Goal: Task Accomplishment & Management: Use online tool/utility

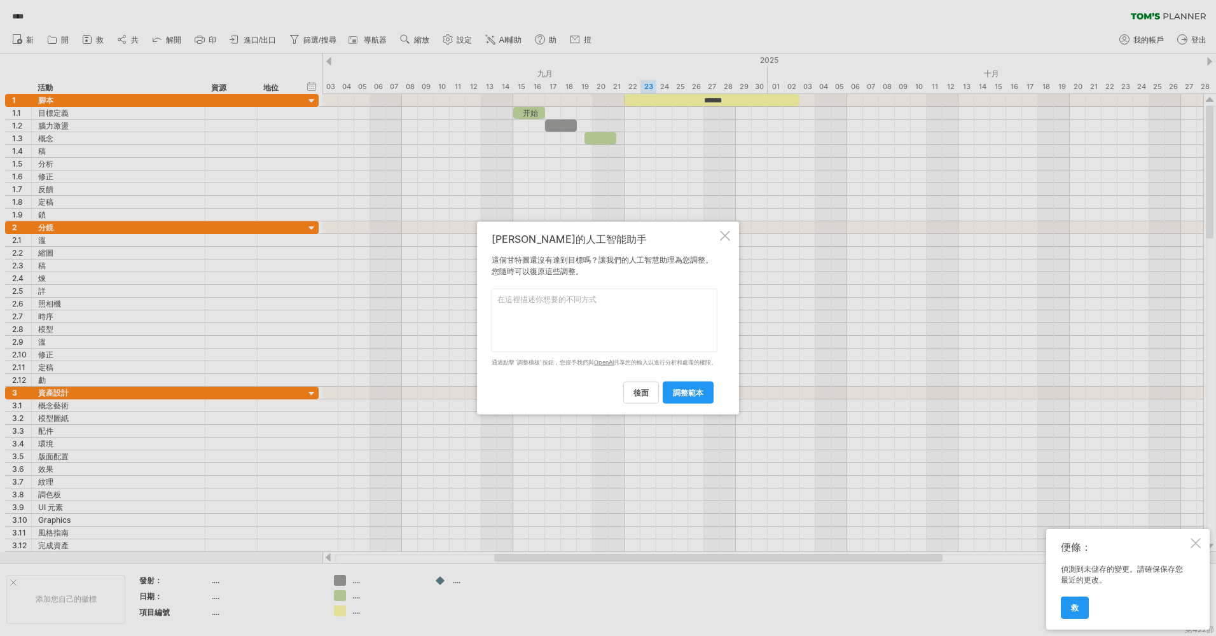
click at [578, 306] on textarea at bounding box center [605, 321] width 226 height 64
type textarea "1"
type textarea "幫我改成偏向學生做的內容"
click at [699, 397] on span "調整範本" at bounding box center [688, 392] width 31 height 10
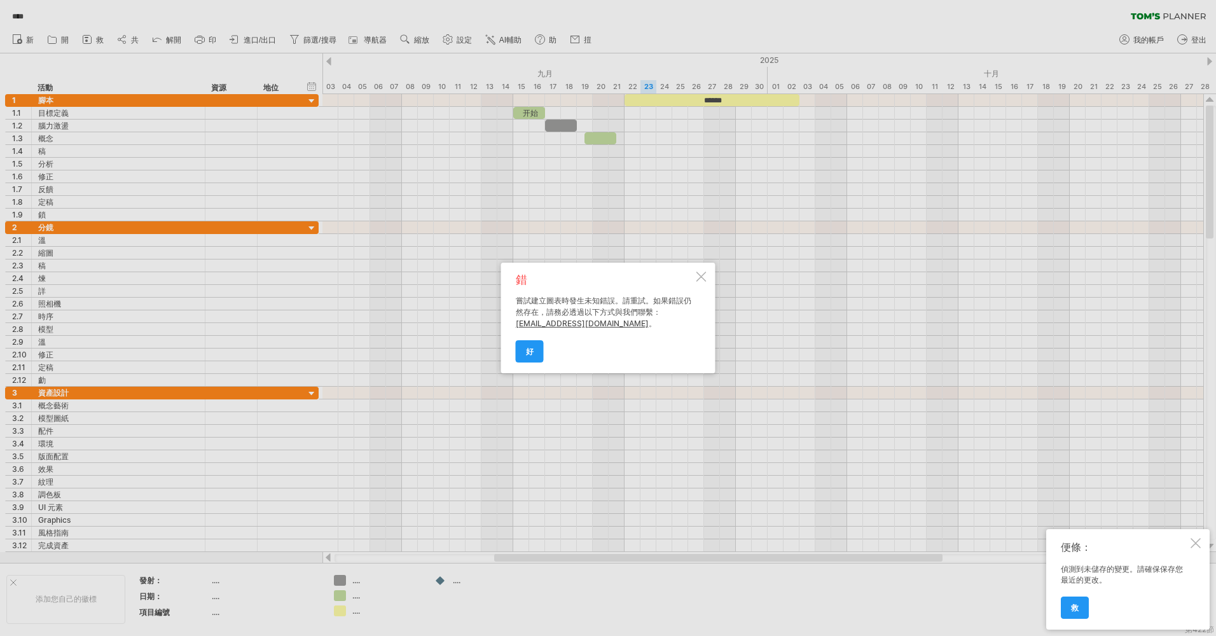
drag, startPoint x: 537, startPoint y: 348, endPoint x: 548, endPoint y: 320, distance: 30.2
click at [537, 348] on link "好" at bounding box center [530, 351] width 28 height 22
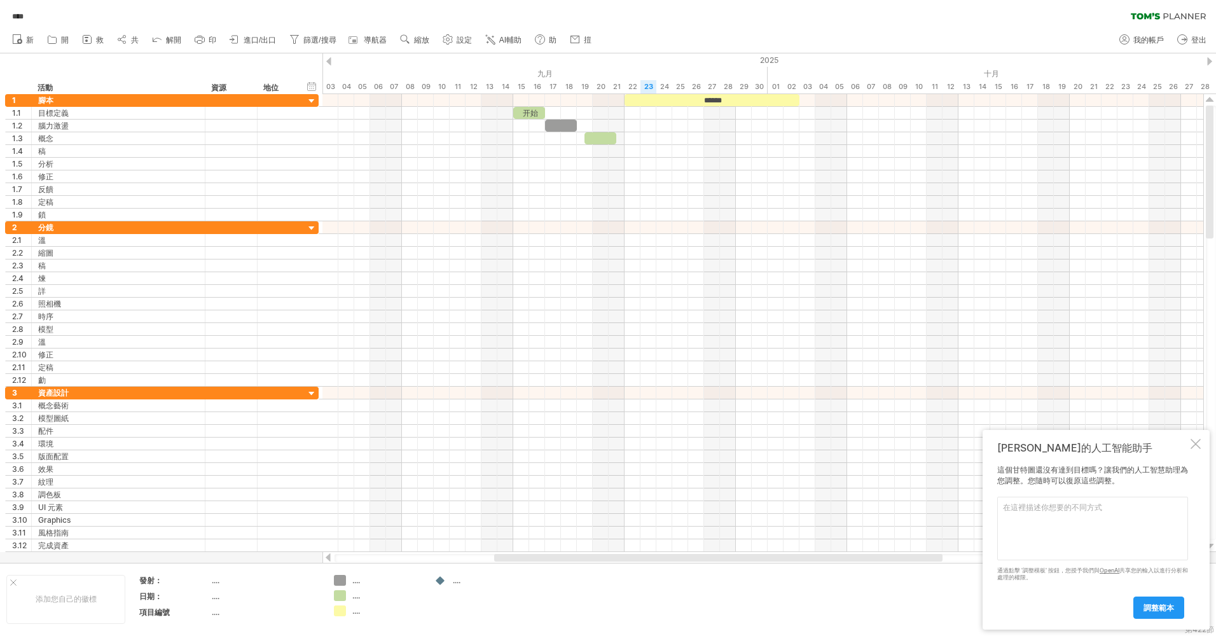
click at [512, 41] on span "AI輔助" at bounding box center [510, 40] width 22 height 9
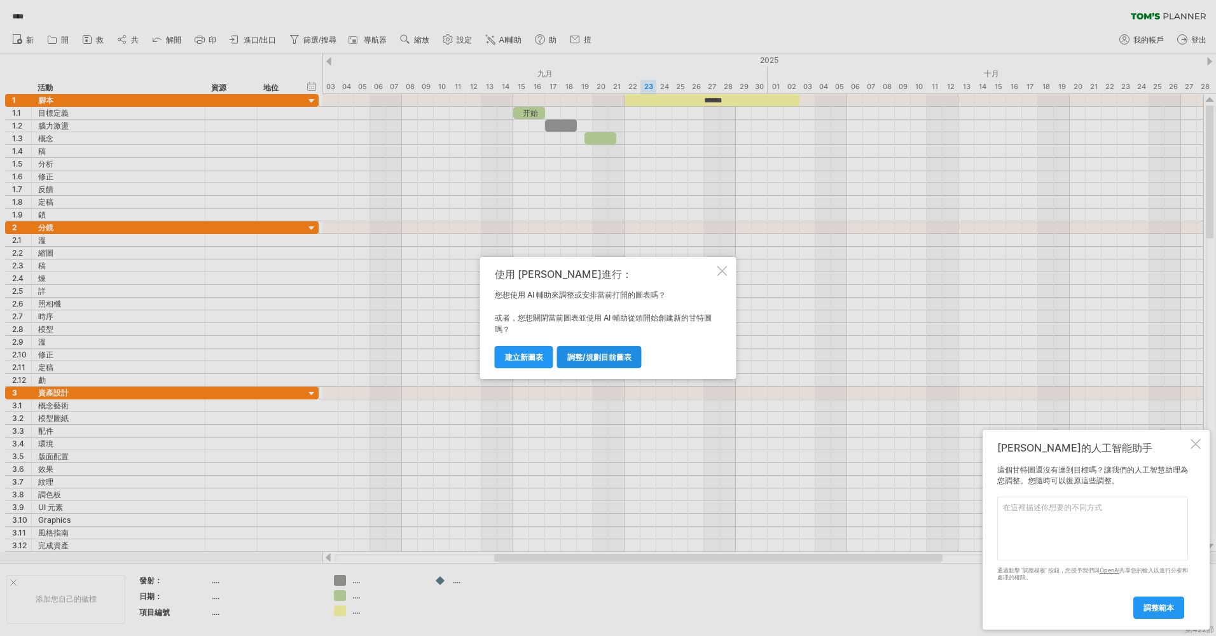
click at [610, 350] on link "調整/規劃目前圖表" at bounding box center [599, 357] width 85 height 22
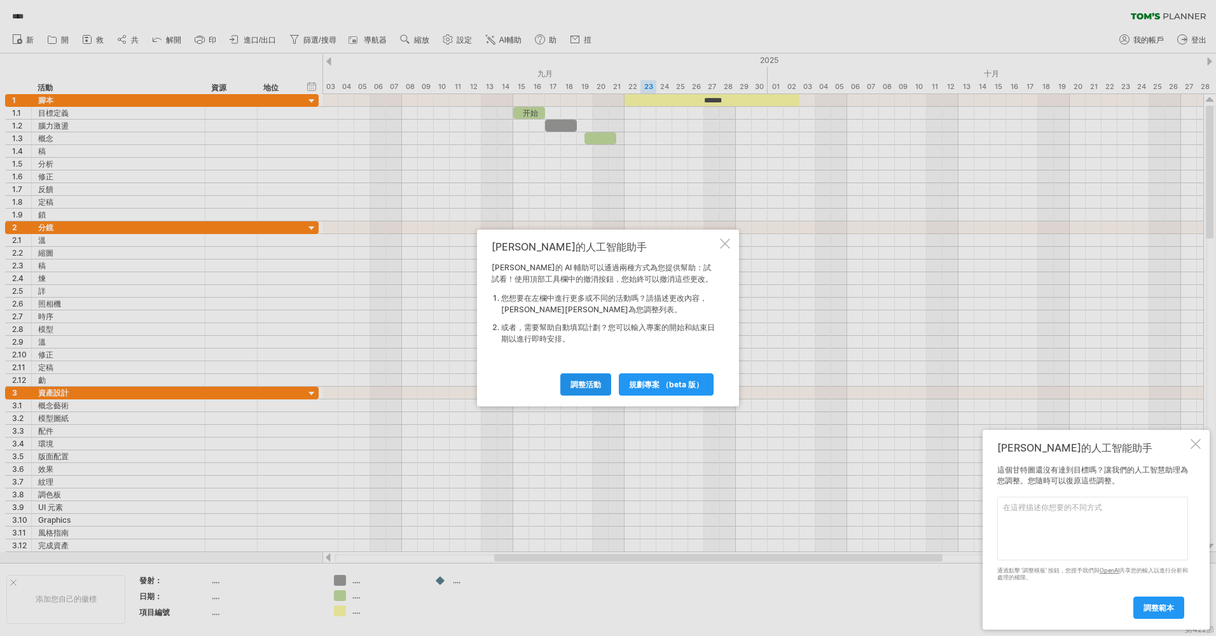
click at [596, 385] on span "調整活動" at bounding box center [585, 385] width 31 height 10
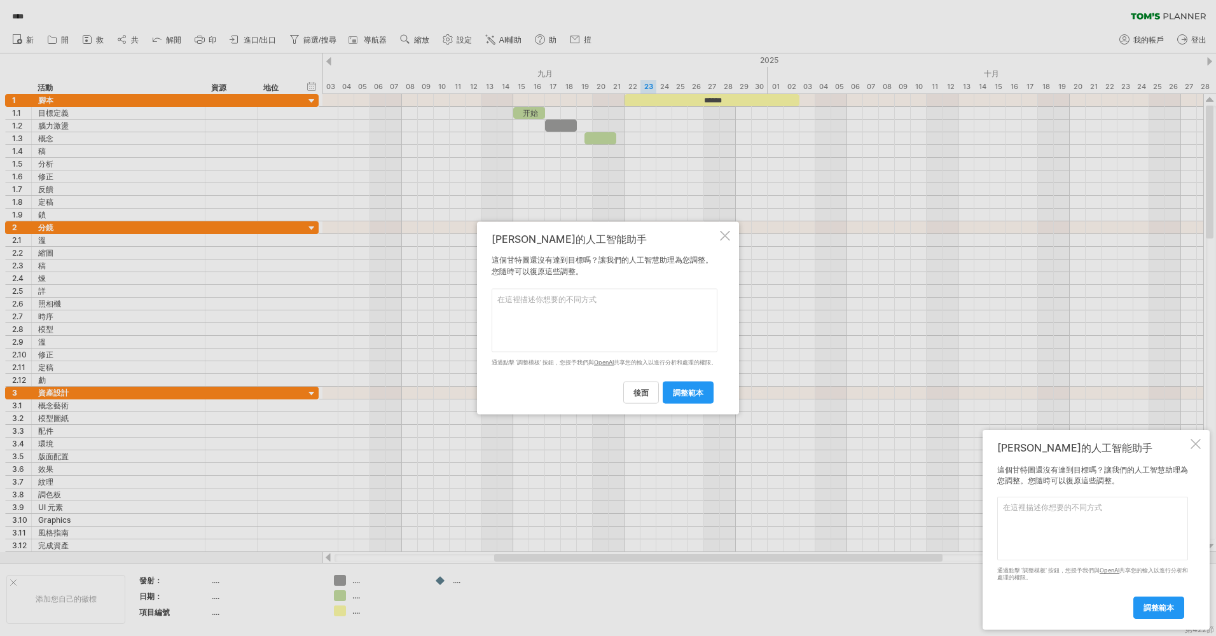
click at [544, 312] on textarea at bounding box center [605, 321] width 226 height 64
type textarea "3D 動畫製作 學生的專題"
click at [678, 397] on span "調整範本" at bounding box center [688, 392] width 31 height 10
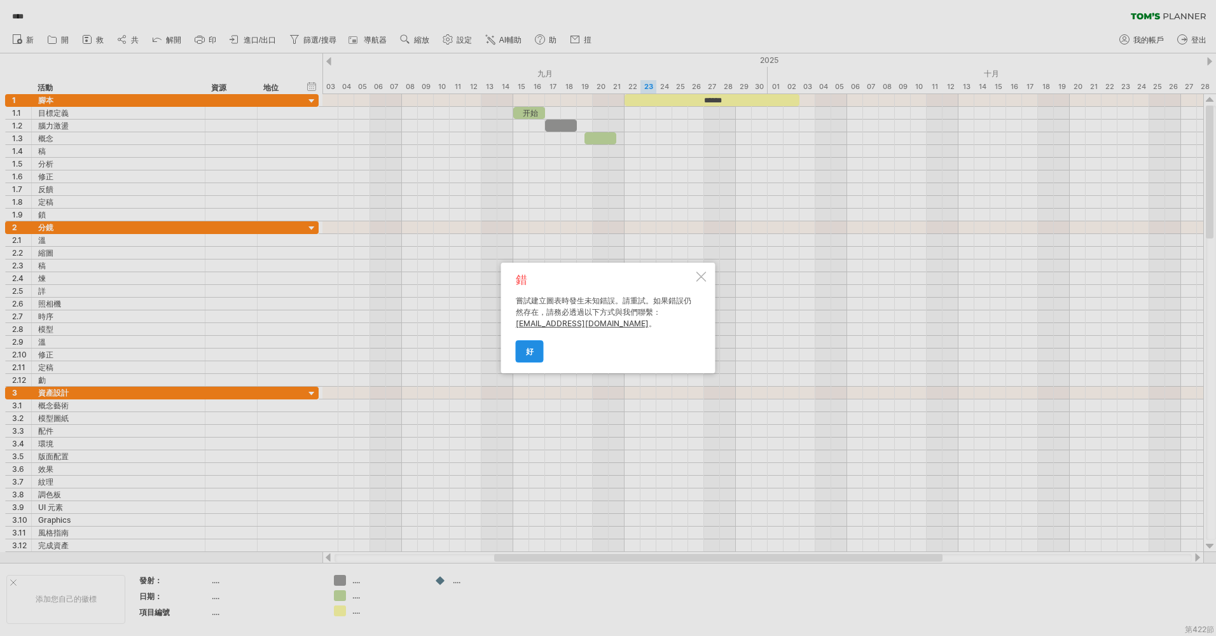
click at [534, 348] on link "好" at bounding box center [530, 351] width 28 height 22
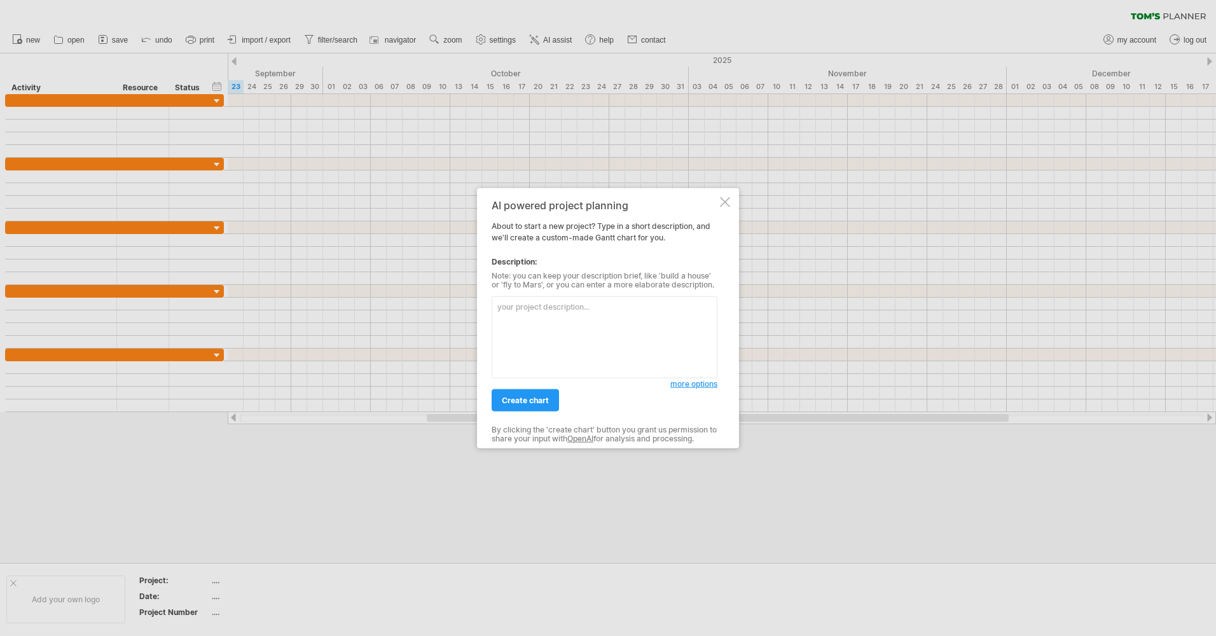
click at [570, 327] on textarea at bounding box center [605, 337] width 226 height 82
type textarea "3D動畫製作 學生專題"
drag, startPoint x: 538, startPoint y: 402, endPoint x: 546, endPoint y: 385, distance: 19.6
click at [538, 402] on span "create chart" at bounding box center [525, 401] width 47 height 10
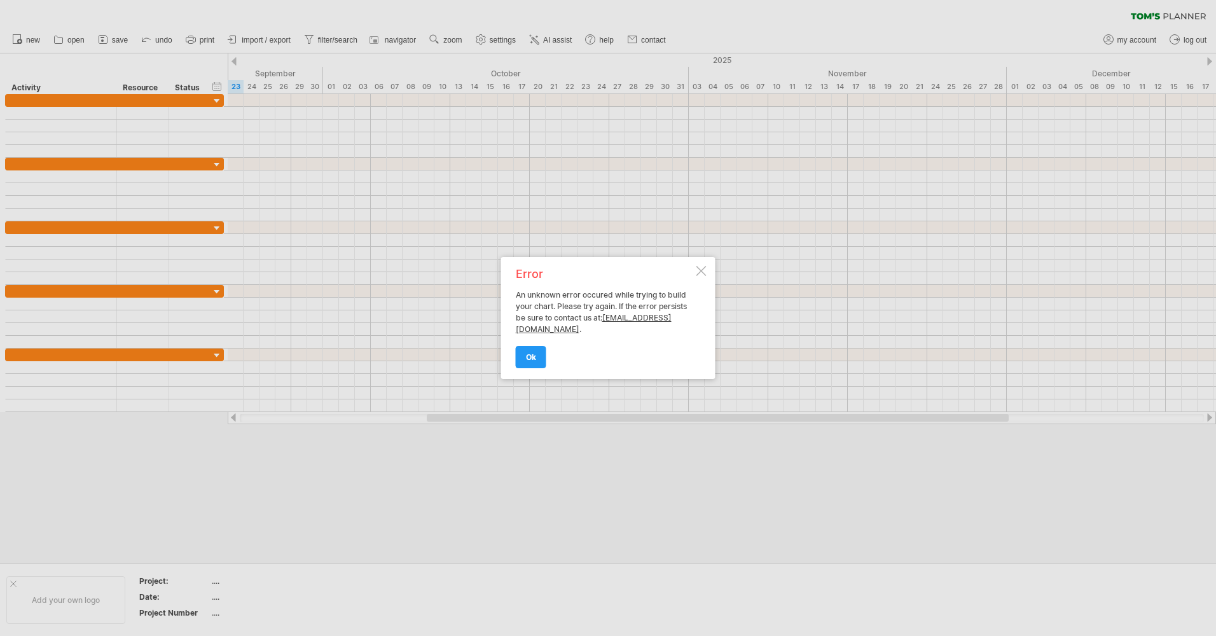
drag, startPoint x: 520, startPoint y: 292, endPoint x: 624, endPoint y: 284, distance: 104.0
click at [624, 284] on div "Error An unknown error occured while trying to build your chart. Please try aga…" at bounding box center [605, 317] width 178 height 99
click at [537, 347] on link "ok" at bounding box center [531, 357] width 31 height 22
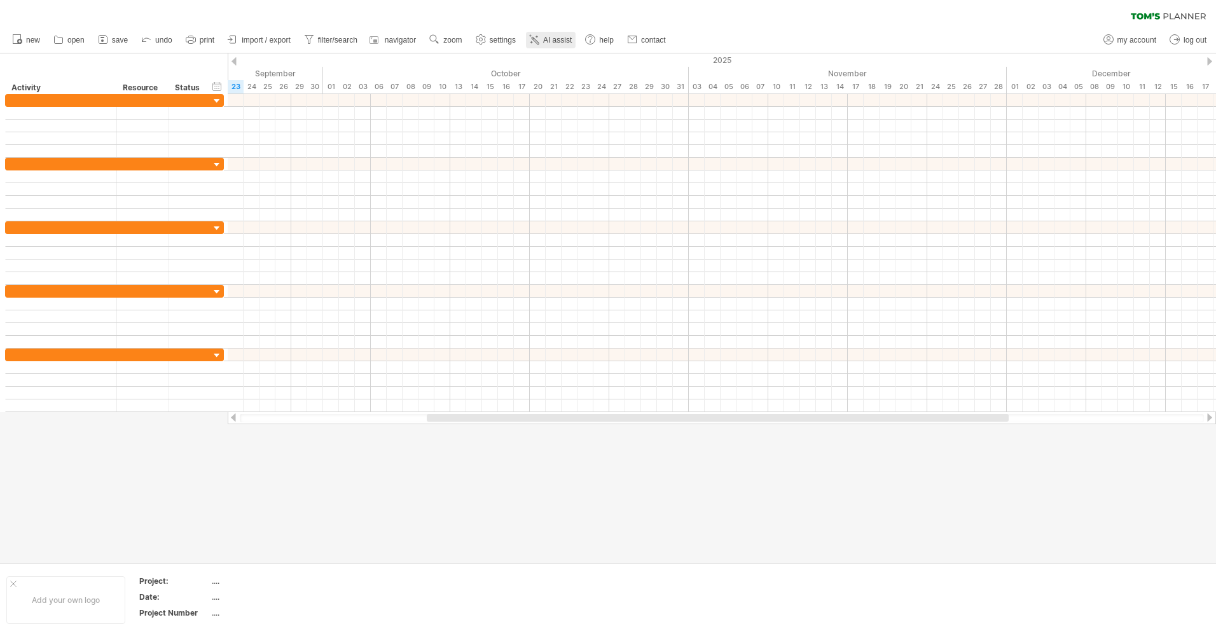
click at [557, 34] on link "AI assist" at bounding box center [551, 40] width 50 height 17
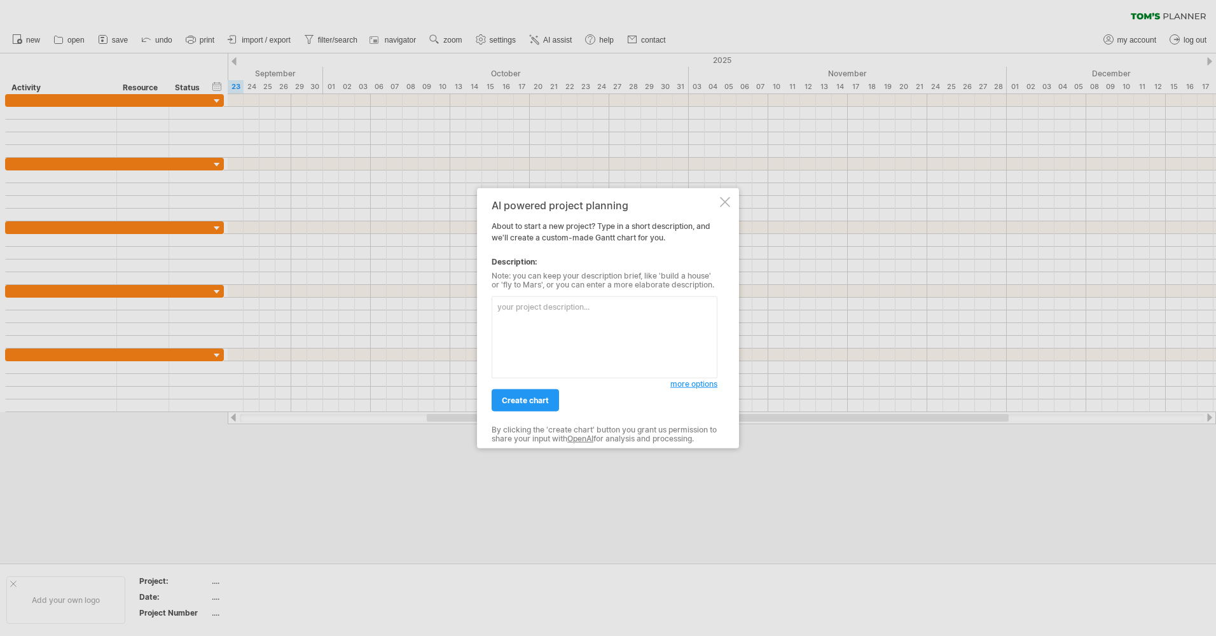
click at [557, 327] on textarea at bounding box center [605, 337] width 226 height 82
click at [538, 407] on link "create chart" at bounding box center [525, 400] width 67 height 22
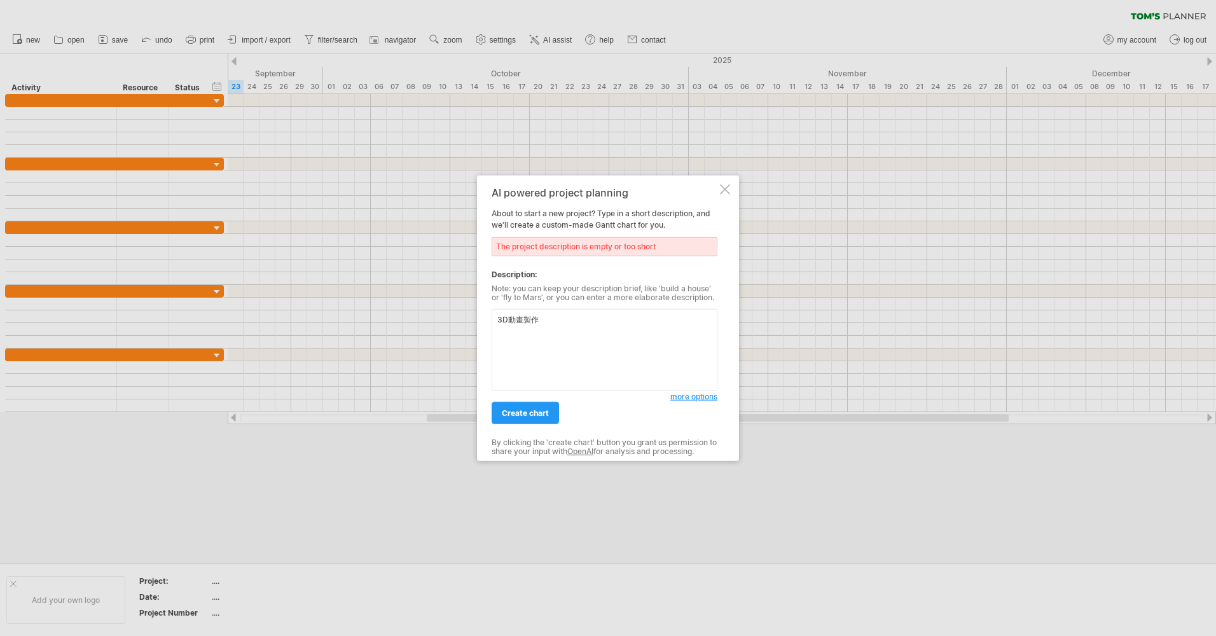
click at [498, 322] on textarea "3D動畫製作" at bounding box center [605, 350] width 226 height 82
type textarea "學生版的 3D動畫製作"
click at [535, 415] on span "create chart" at bounding box center [525, 413] width 47 height 10
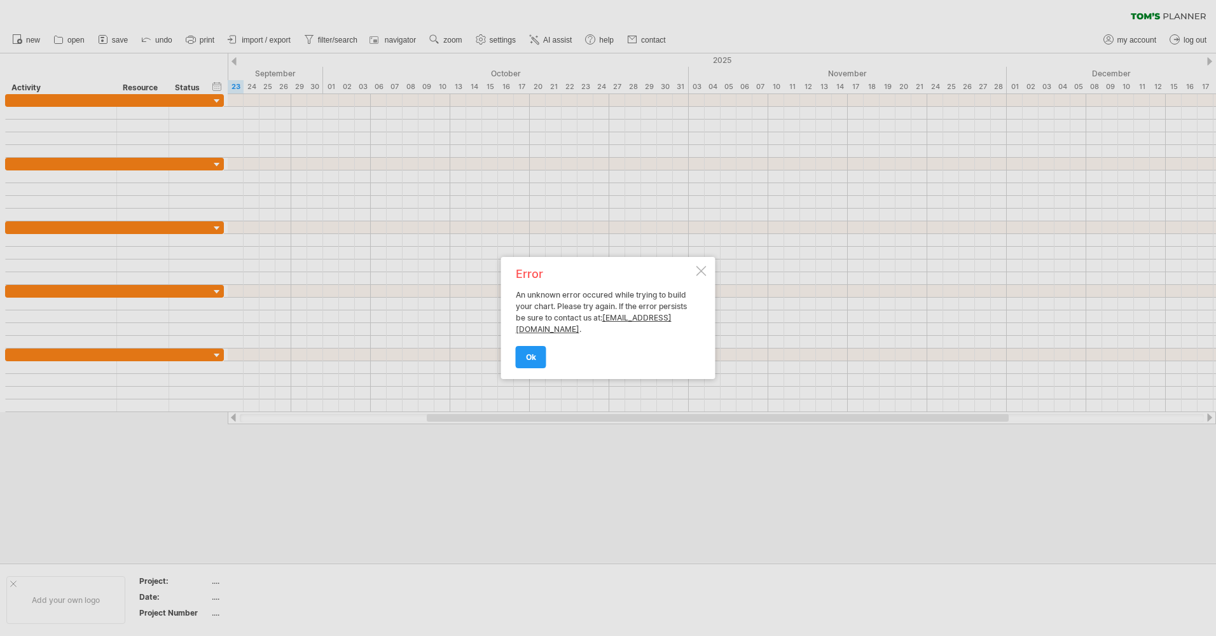
drag, startPoint x: 534, startPoint y: 292, endPoint x: 586, endPoint y: 301, distance: 52.9
click at [586, 301] on div "Error An unknown error occured while trying to build your chart. Please try aga…" at bounding box center [605, 317] width 178 height 99
click at [577, 333] on link "[EMAIL_ADDRESS][DOMAIN_NAME]" at bounding box center [594, 323] width 156 height 21
click at [540, 352] on link "ok" at bounding box center [531, 357] width 31 height 22
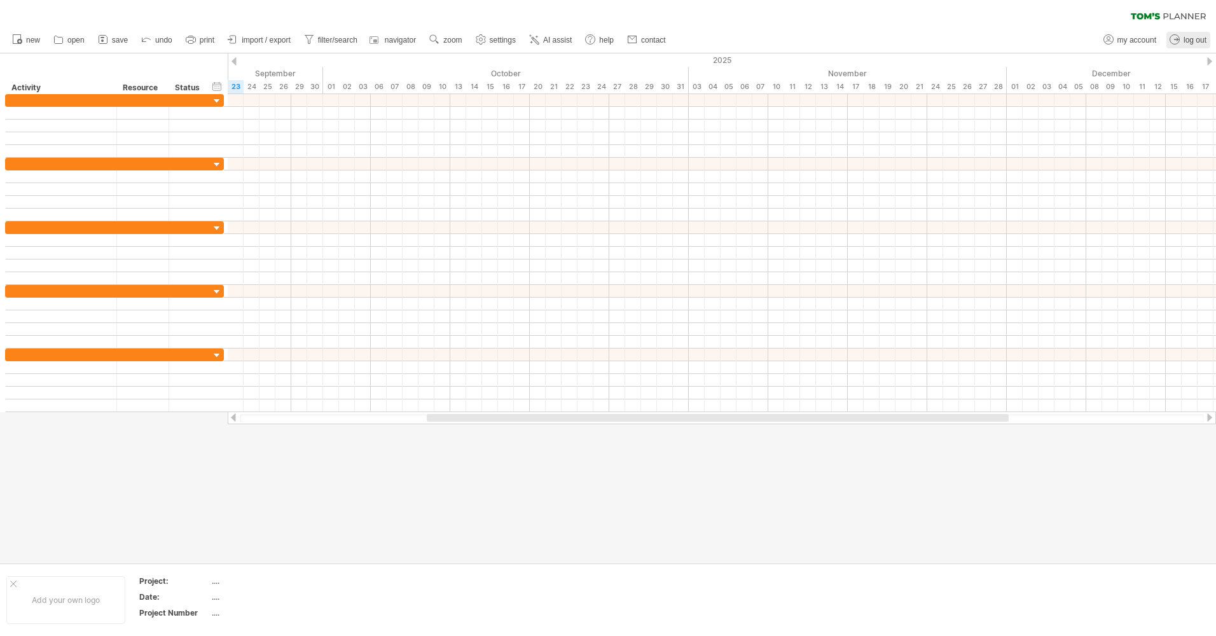
click at [1179, 41] on icon at bounding box center [1174, 39] width 13 height 13
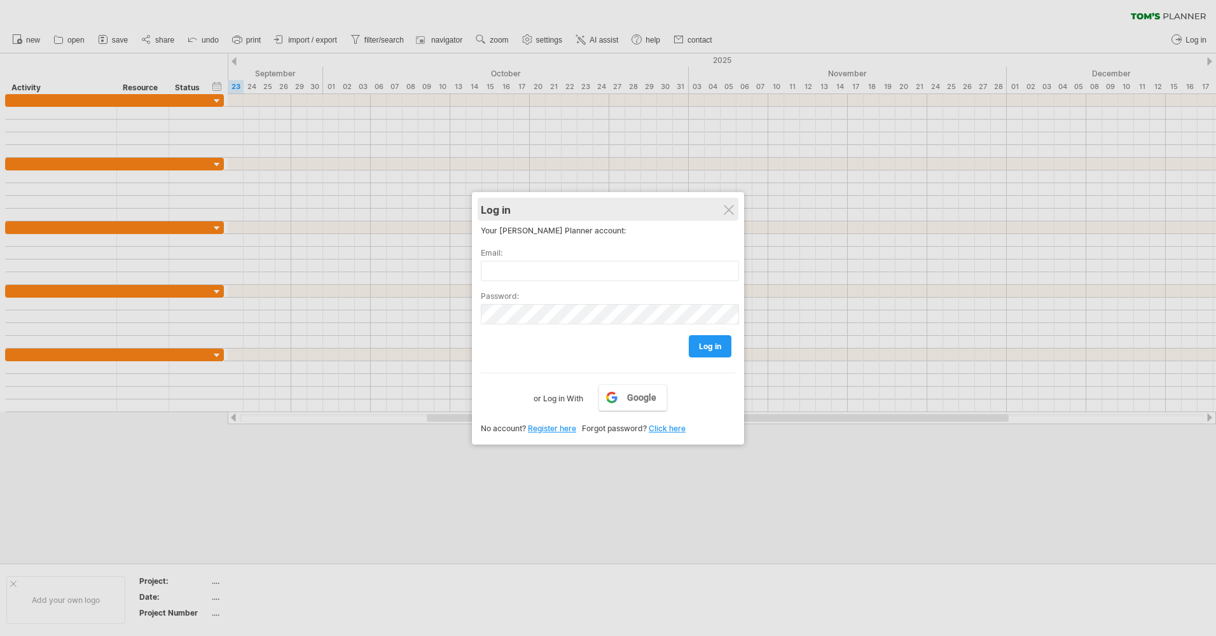
click at [727, 219] on div "Log in" at bounding box center [608, 209] width 254 height 23
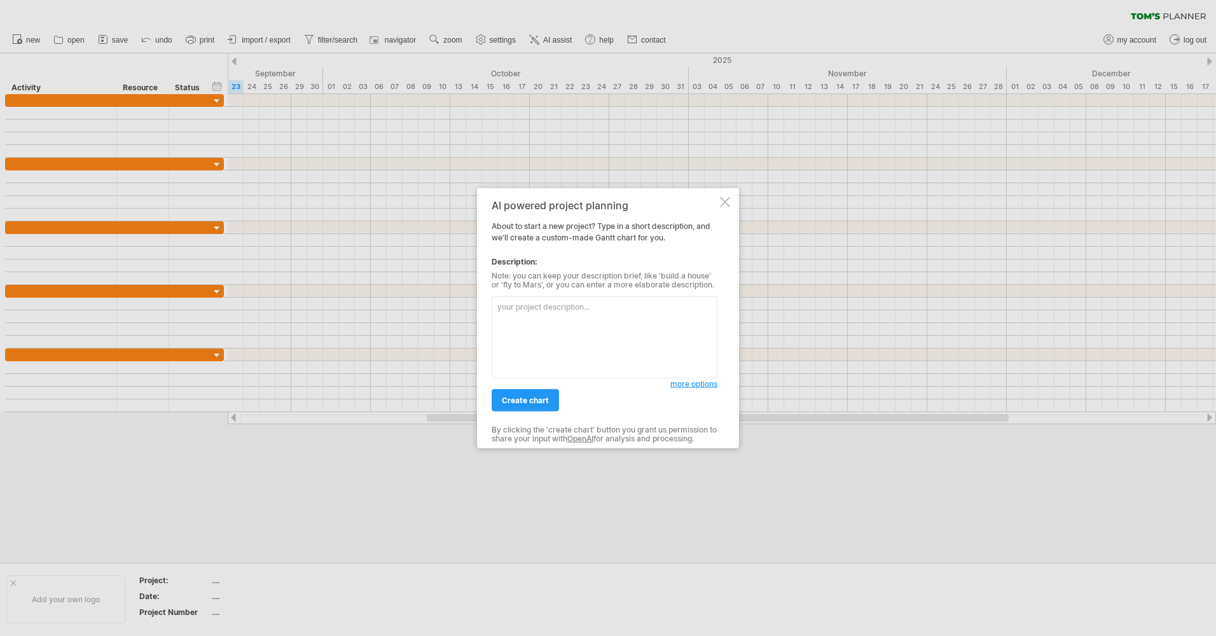
click at [566, 340] on textarea at bounding box center [605, 337] width 226 height 82
click at [562, 311] on textarea "以學生的專題製作 做出3D動畫的製作流程" at bounding box center [605, 337] width 226 height 82
type textarea "以學生的專題製作 做出簡單易懂的3D動畫的製作流程"
click at [546, 392] on link "create chart" at bounding box center [525, 400] width 67 height 22
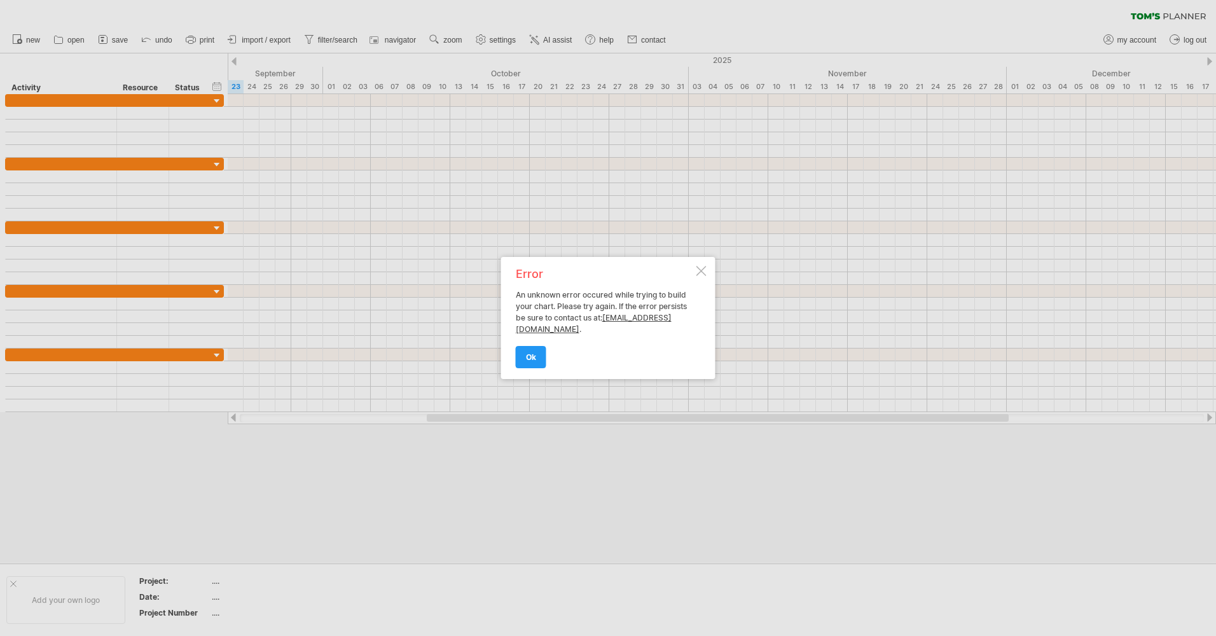
drag, startPoint x: 533, startPoint y: 297, endPoint x: 656, endPoint y: 305, distance: 123.0
click at [657, 305] on div "Error An unknown error occured while trying to build your chart. Please try aga…" at bounding box center [605, 317] width 178 height 99
click at [533, 363] on link "ok" at bounding box center [531, 357] width 31 height 22
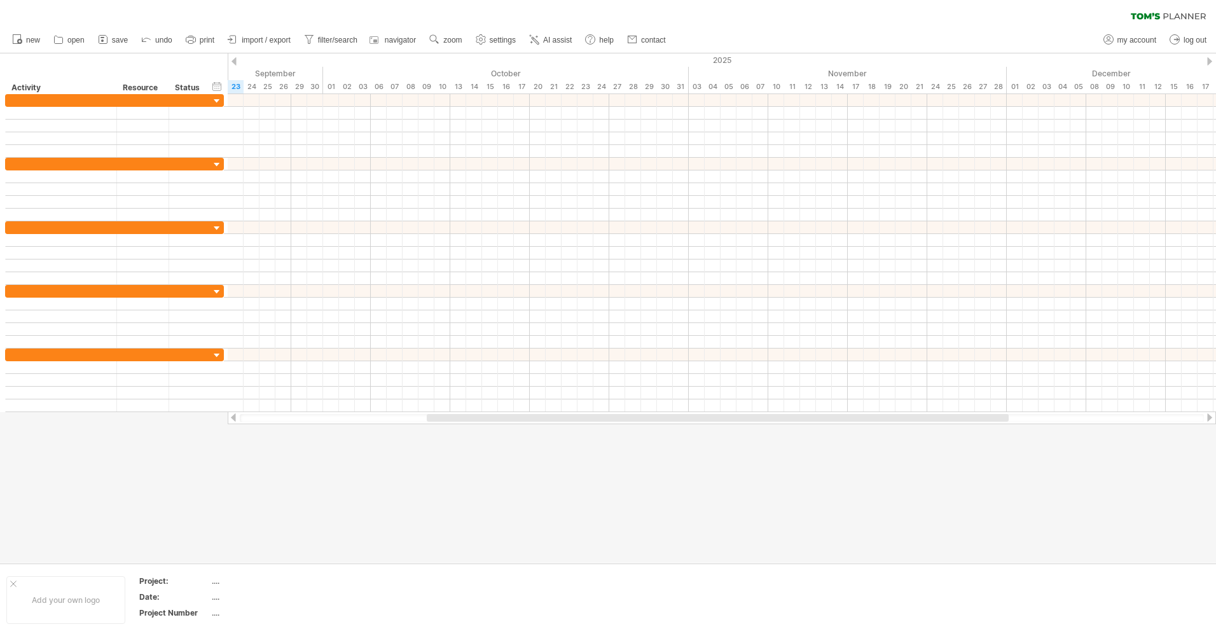
click at [571, 31] on ul "new open" at bounding box center [338, 40] width 665 height 27
click at [564, 45] on link "AI assist" at bounding box center [551, 40] width 50 height 17
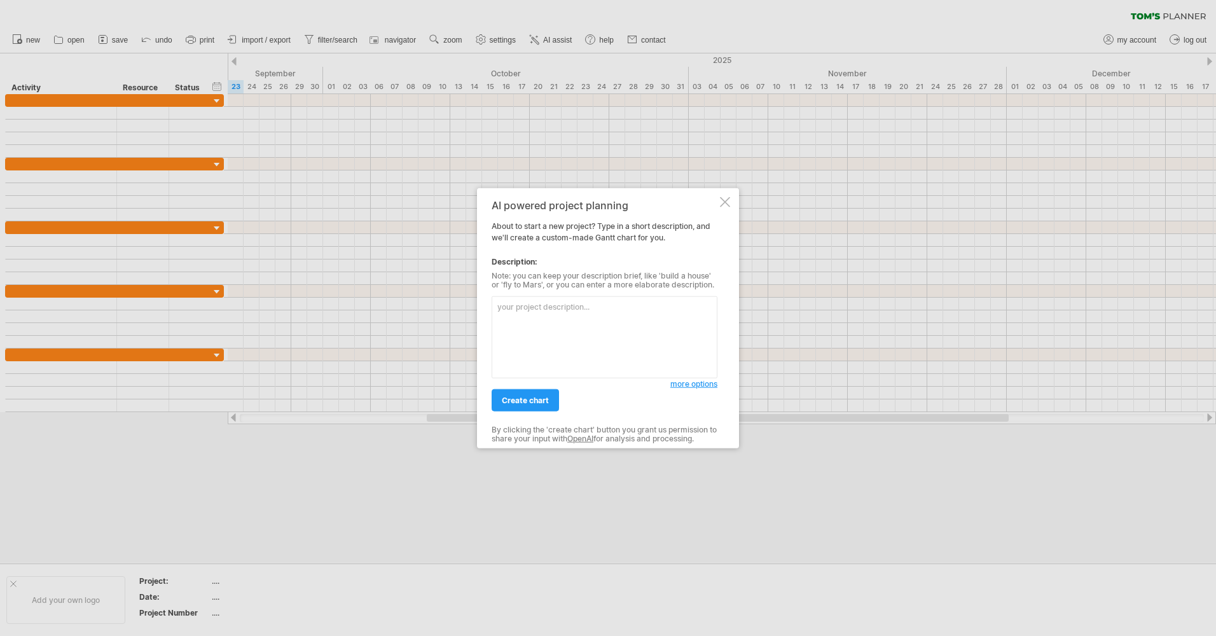
click at [580, 341] on textarea at bounding box center [605, 337] width 226 height 82
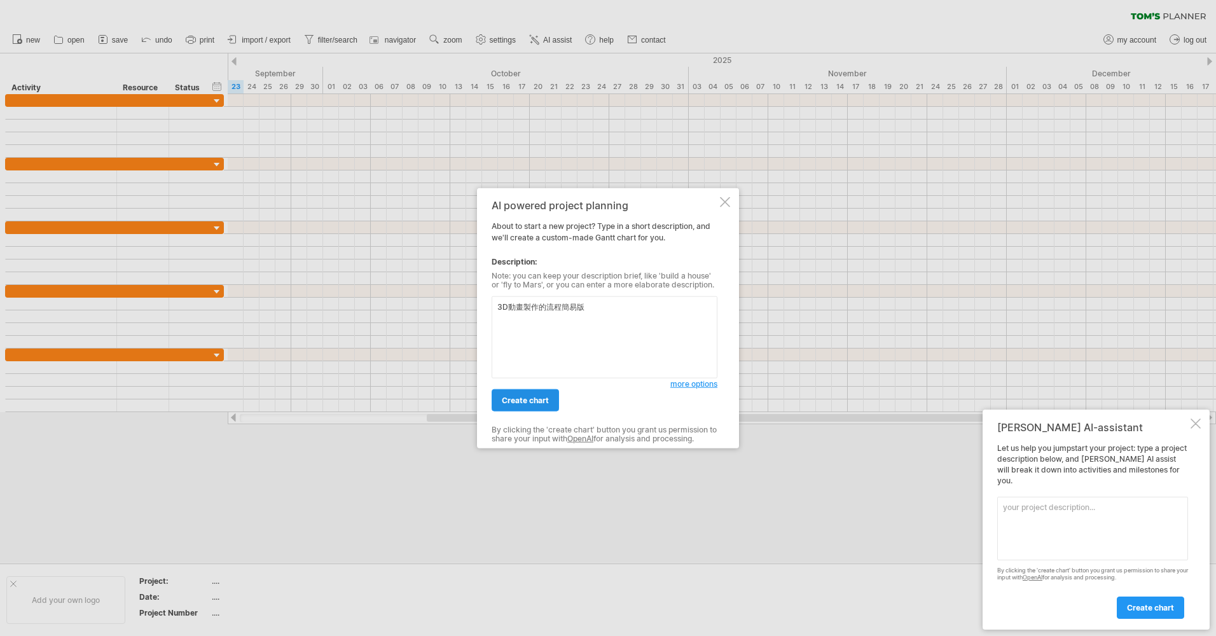
type textarea "3D動畫製作的流程簡易版"
click at [549, 393] on link "create chart" at bounding box center [525, 400] width 67 height 22
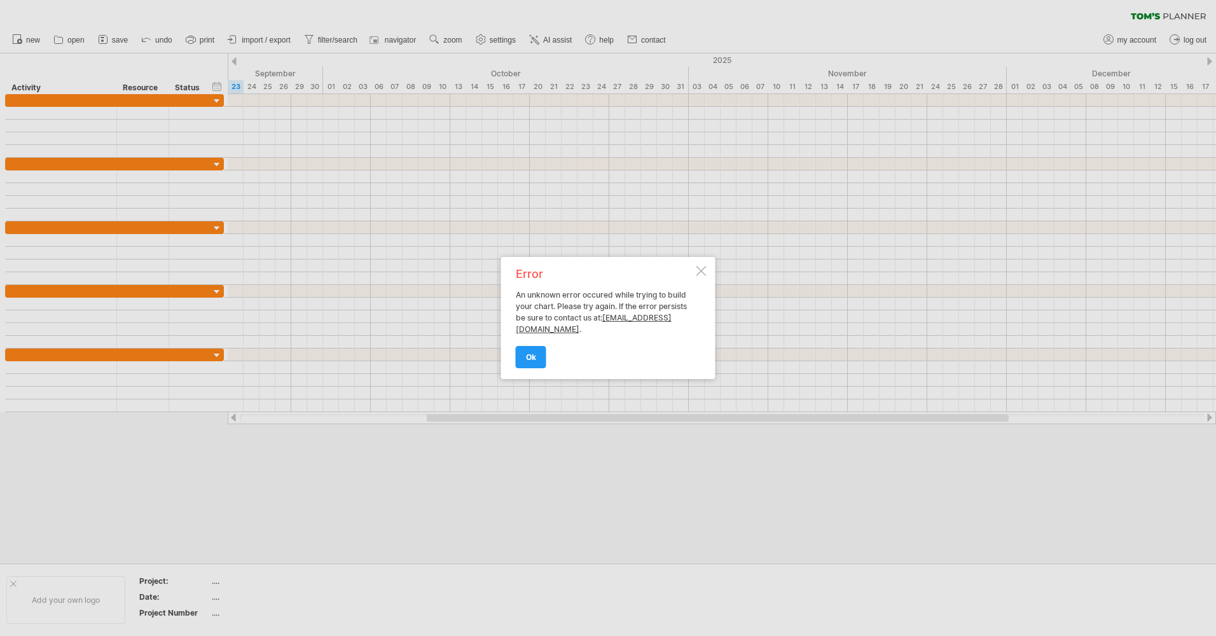
drag, startPoint x: 535, startPoint y: 299, endPoint x: 652, endPoint y: 305, distance: 116.5
click at [652, 305] on div "Error An unknown error occured while trying to build your chart. Please try aga…" at bounding box center [605, 317] width 178 height 99
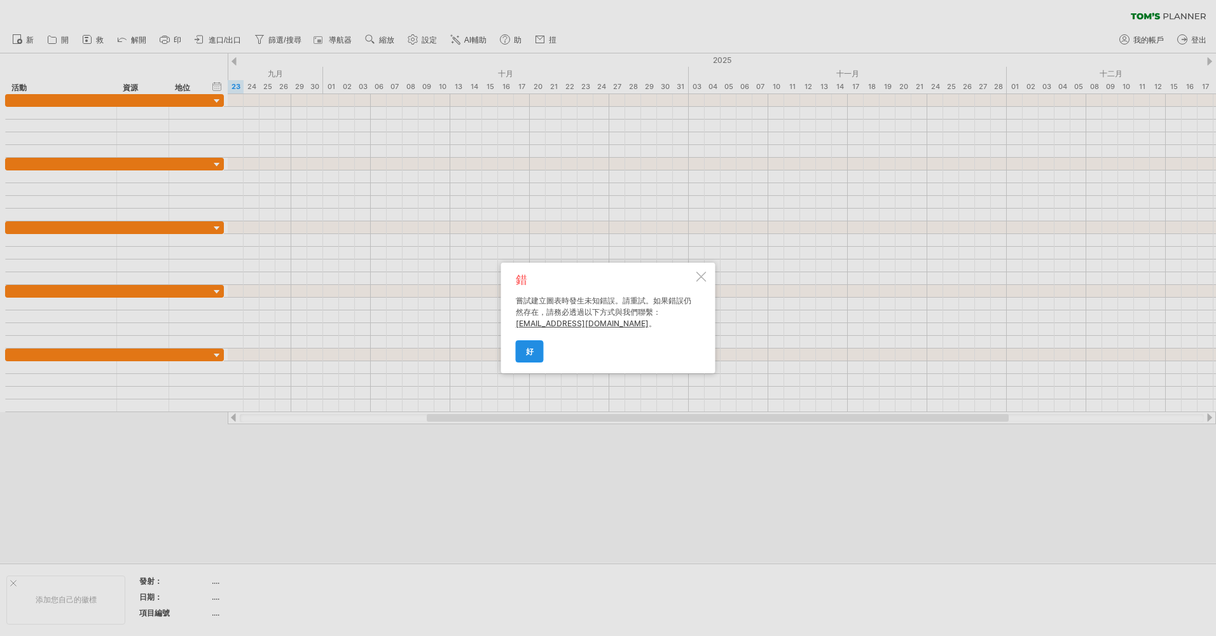
click at [537, 348] on link "好" at bounding box center [530, 351] width 28 height 22
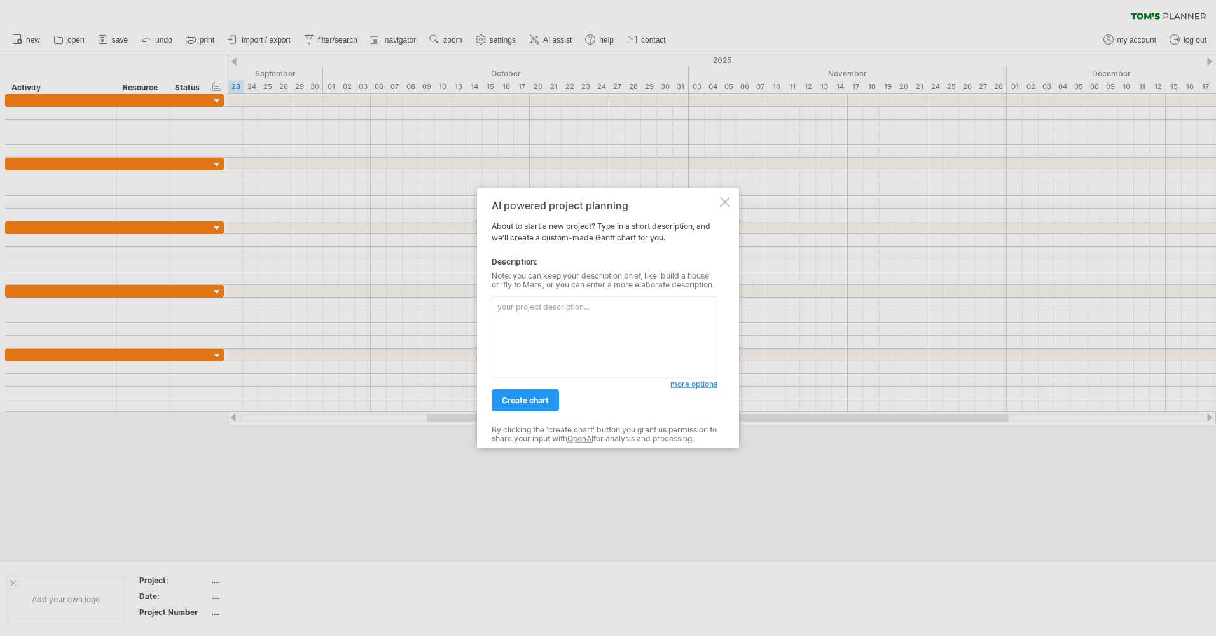
click at [599, 316] on textarea at bounding box center [605, 337] width 226 height 82
click at [727, 212] on div "AI powered project planning About to start a new project? Type in a short descr…" at bounding box center [608, 318] width 262 height 260
click at [724, 205] on div at bounding box center [725, 202] width 10 height 10
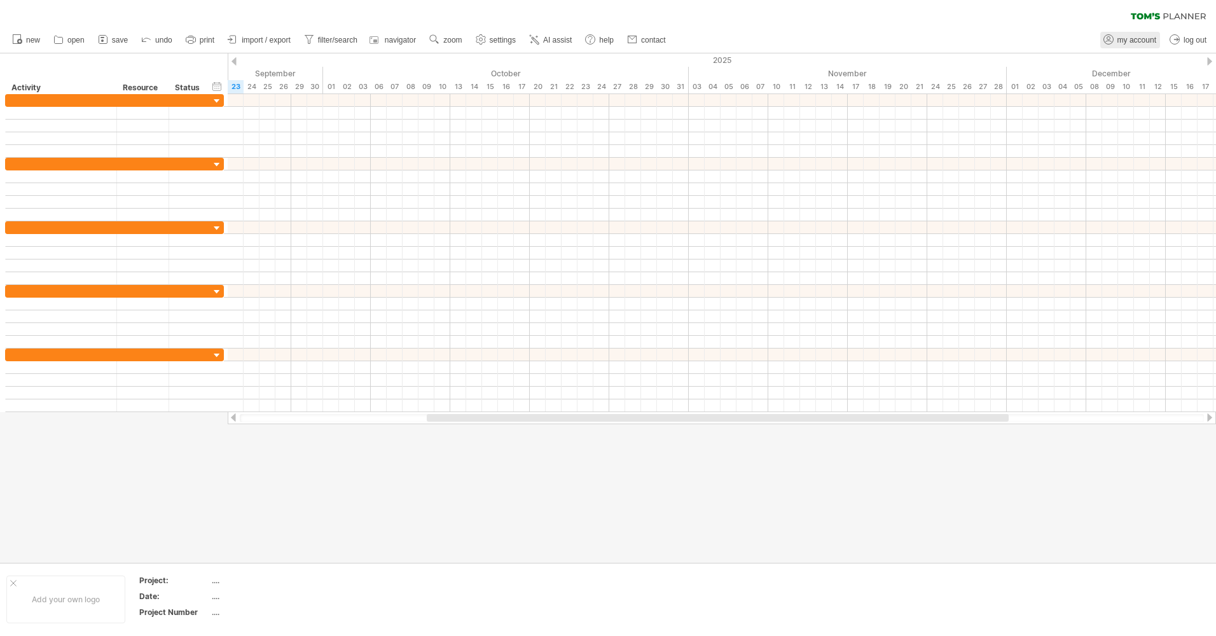
click at [1122, 41] on span "my account" at bounding box center [1136, 40] width 39 height 9
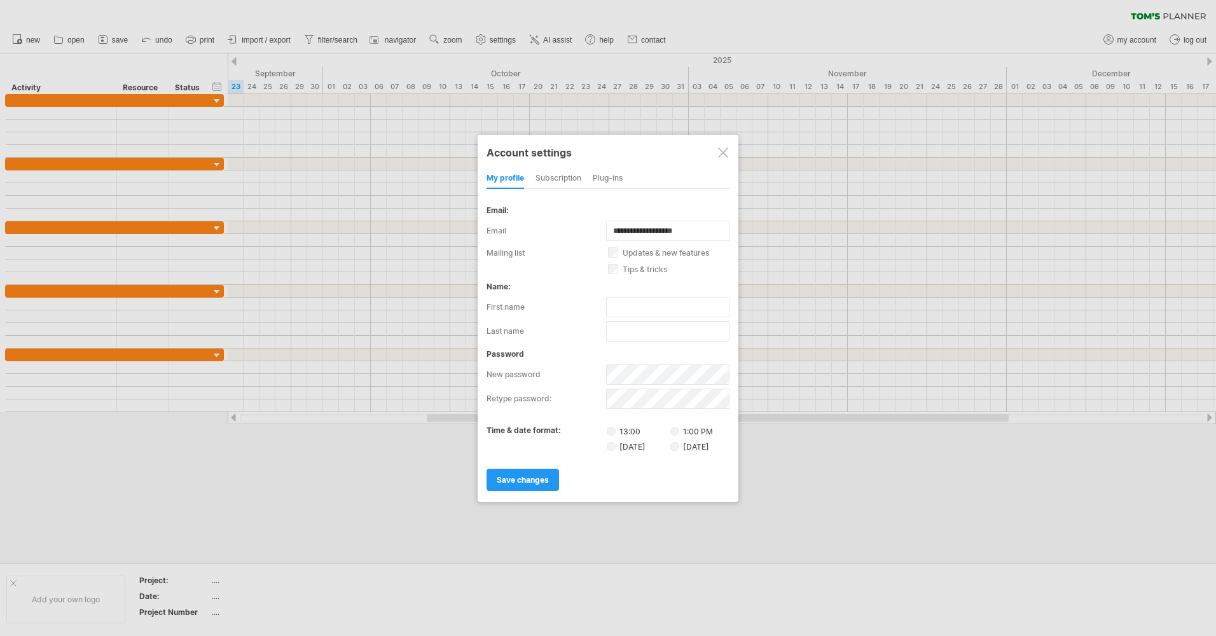
click at [722, 155] on div at bounding box center [723, 153] width 10 height 10
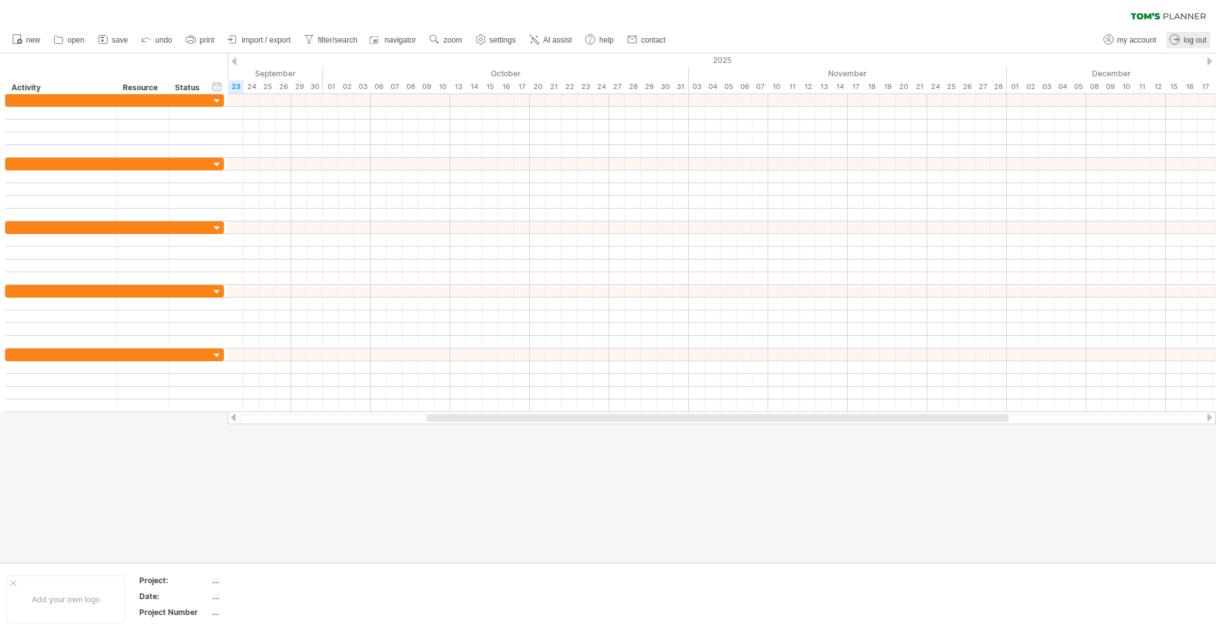
click at [1204, 39] on span "log out" at bounding box center [1194, 40] width 23 height 9
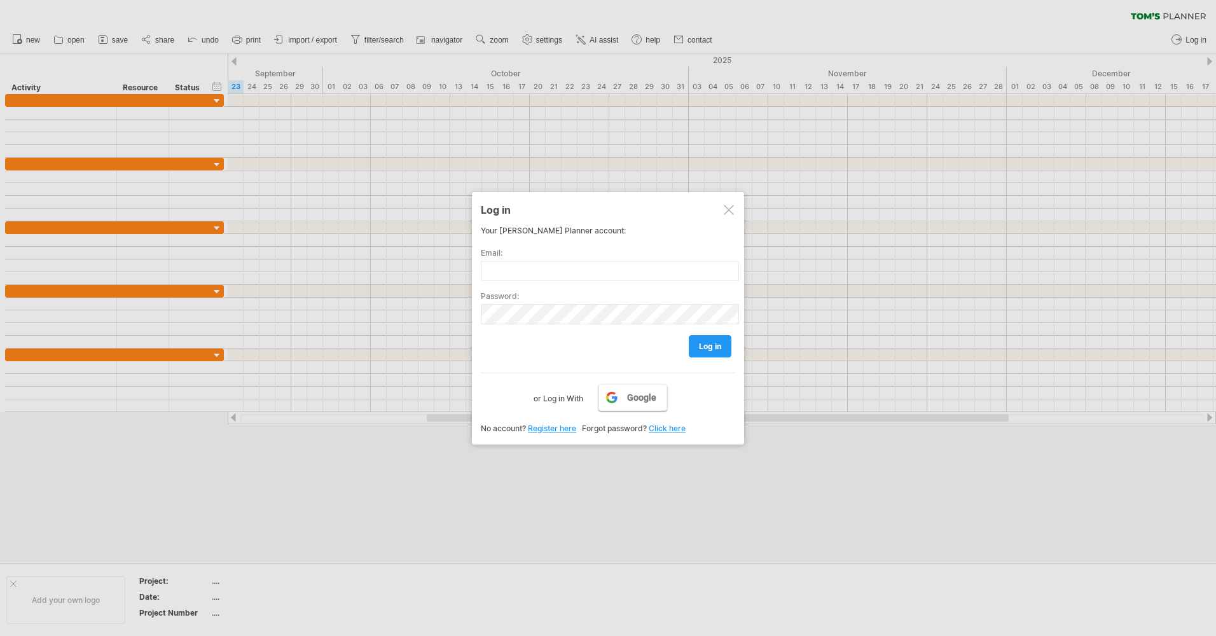
click at [643, 392] on span "Google" at bounding box center [641, 397] width 29 height 10
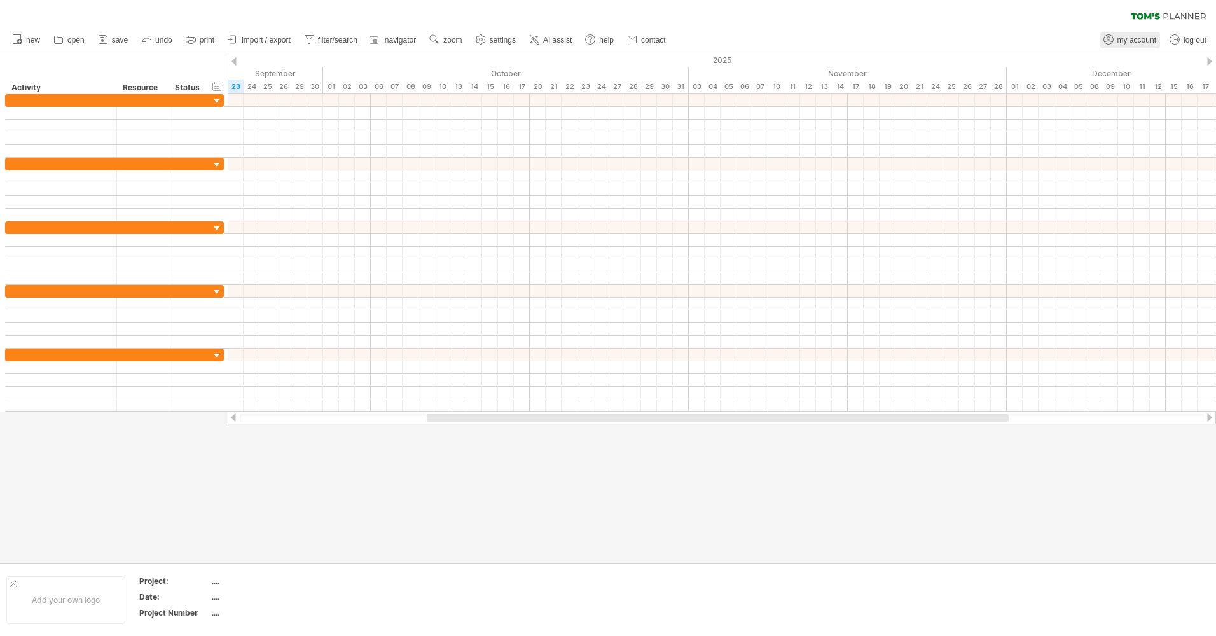
click at [1131, 41] on span "my account" at bounding box center [1136, 40] width 39 height 9
type input "**********"
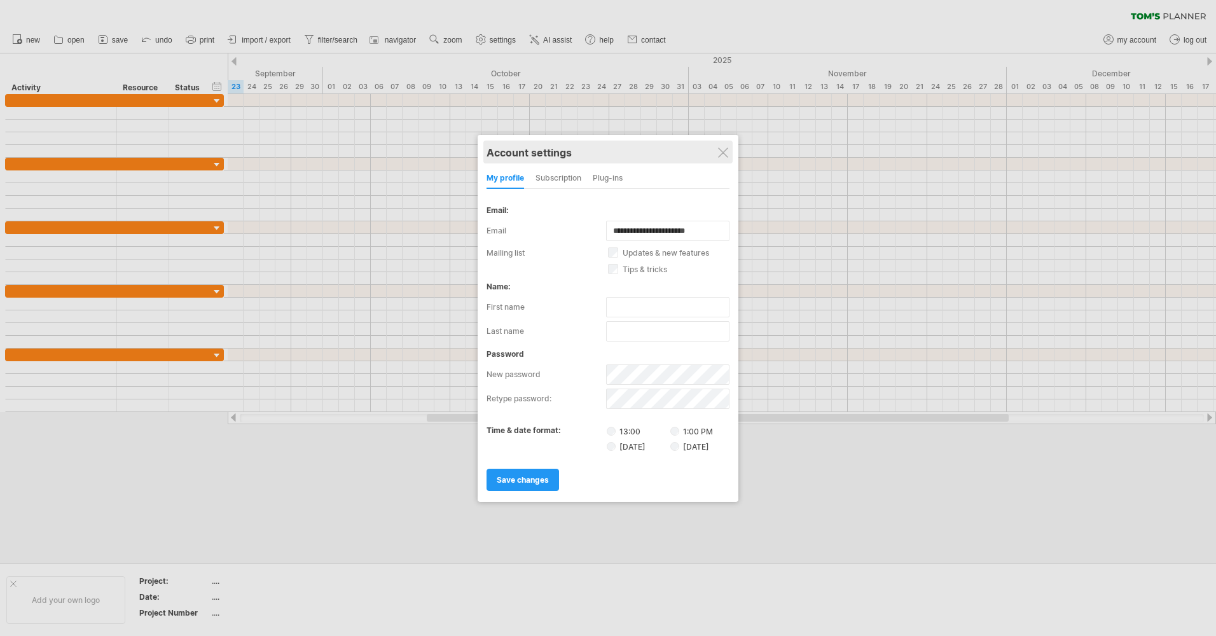
click at [728, 152] on div "Account settings" at bounding box center [607, 152] width 243 height 23
click at [715, 153] on div "Account settings" at bounding box center [607, 152] width 243 height 23
click at [720, 152] on div at bounding box center [723, 153] width 10 height 10
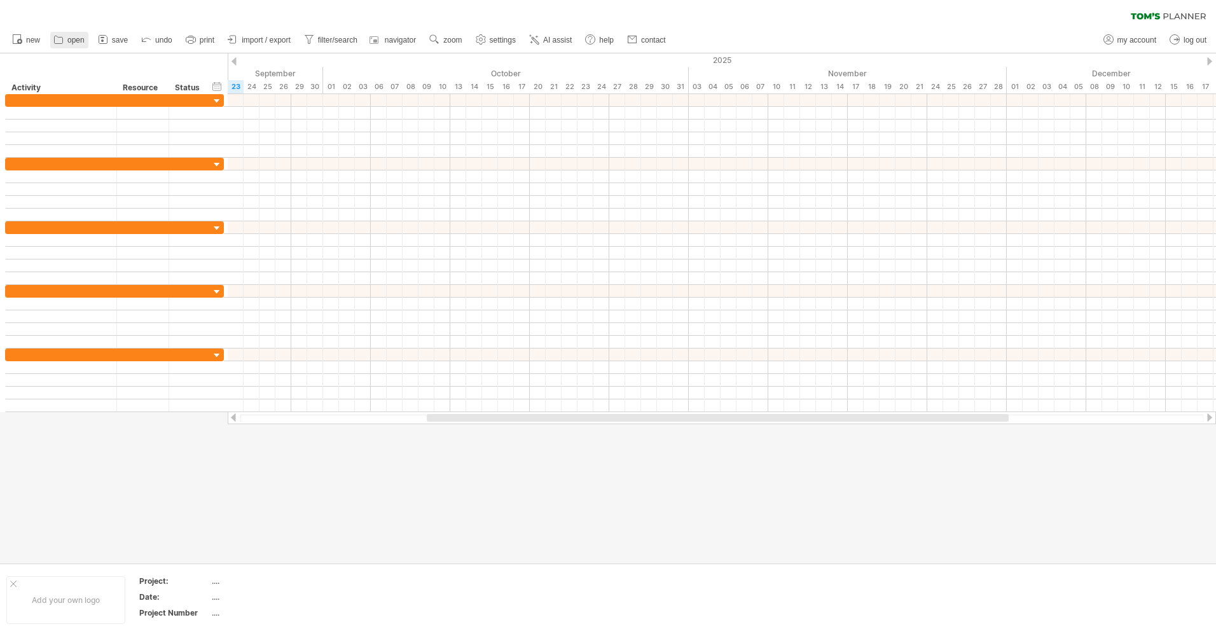
click at [77, 39] on span "open" at bounding box center [75, 40] width 17 height 9
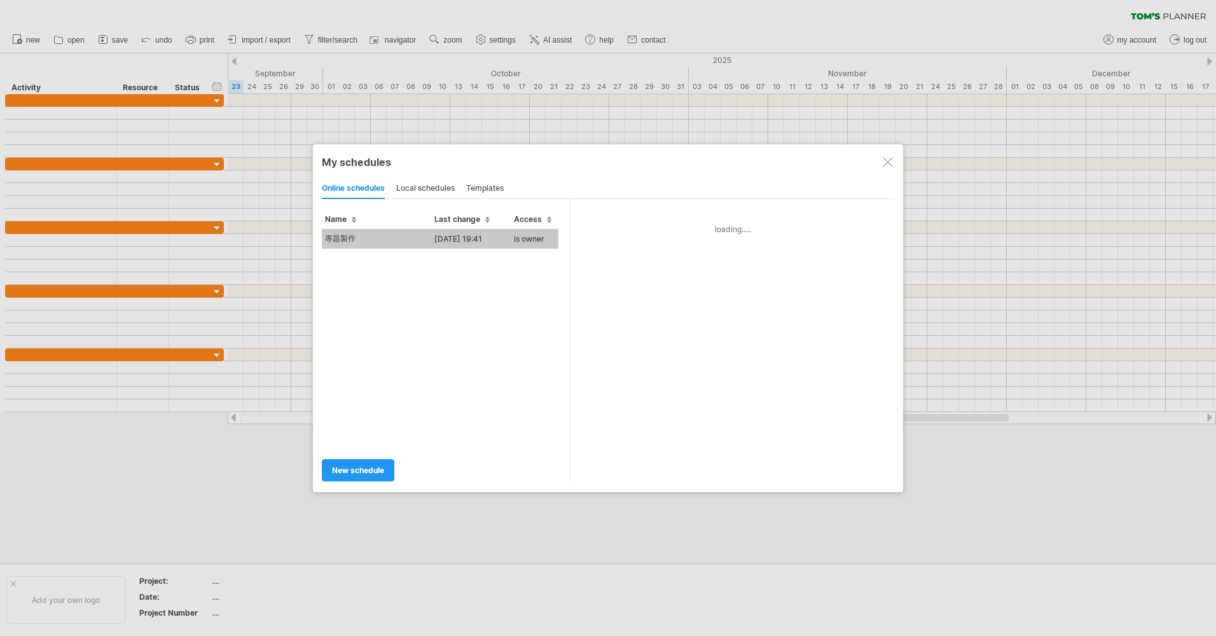
type input "****"
type input "**********"
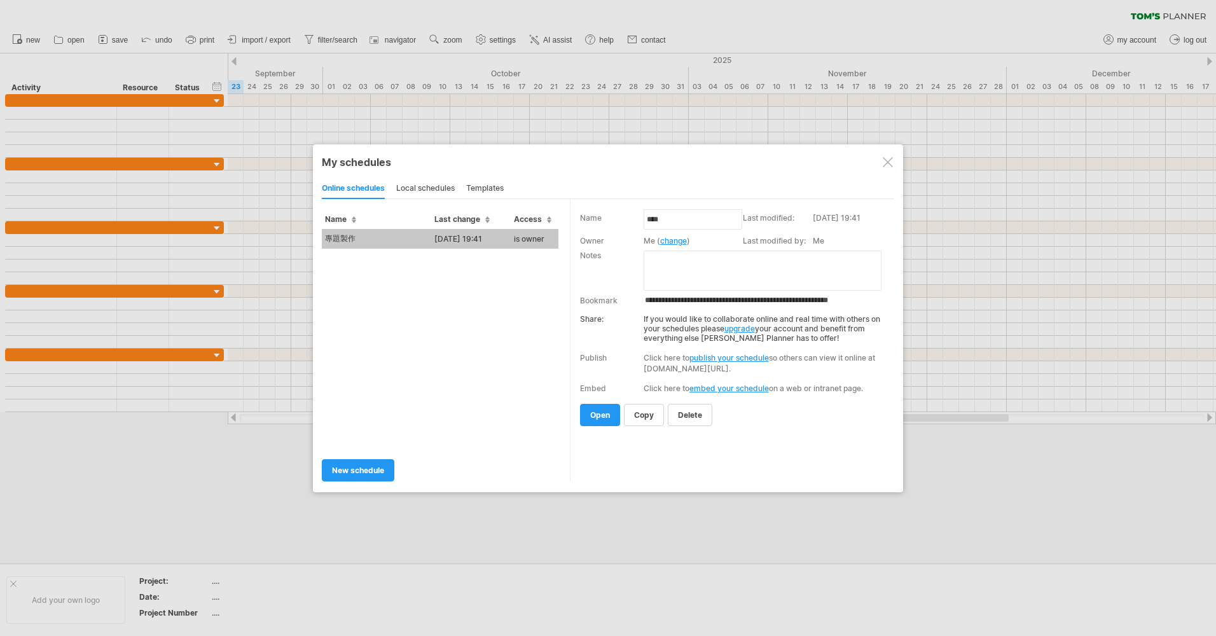
click at [406, 240] on td "專題製作" at bounding box center [376, 239] width 109 height 20
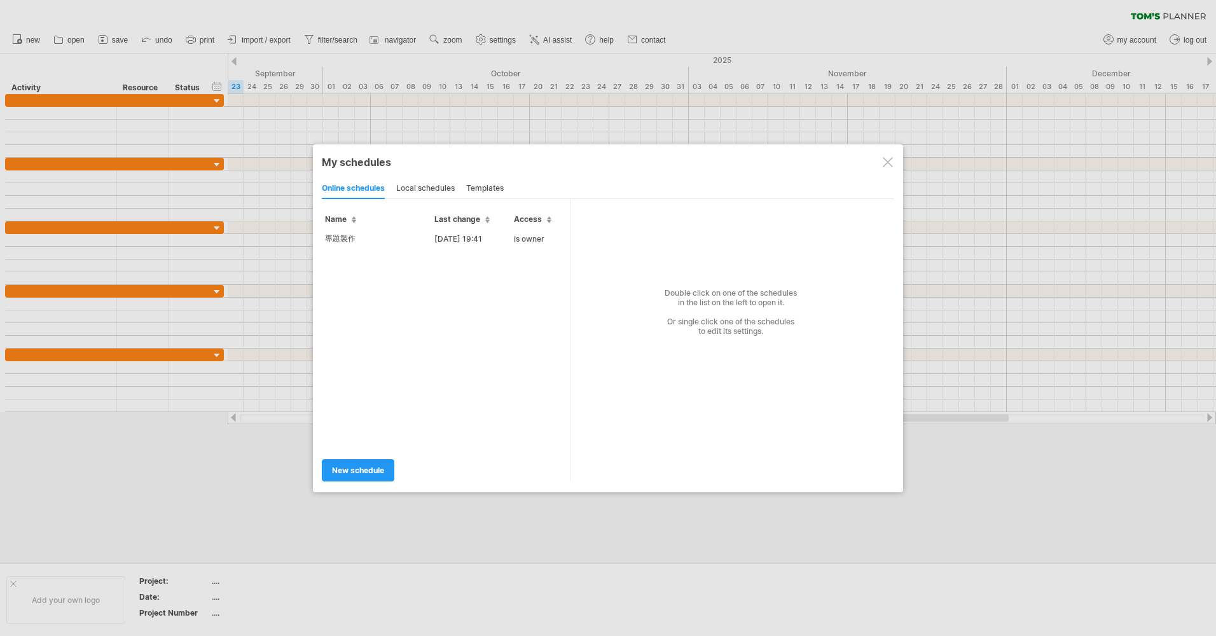
click at [382, 233] on td "專題製作" at bounding box center [376, 239] width 109 height 20
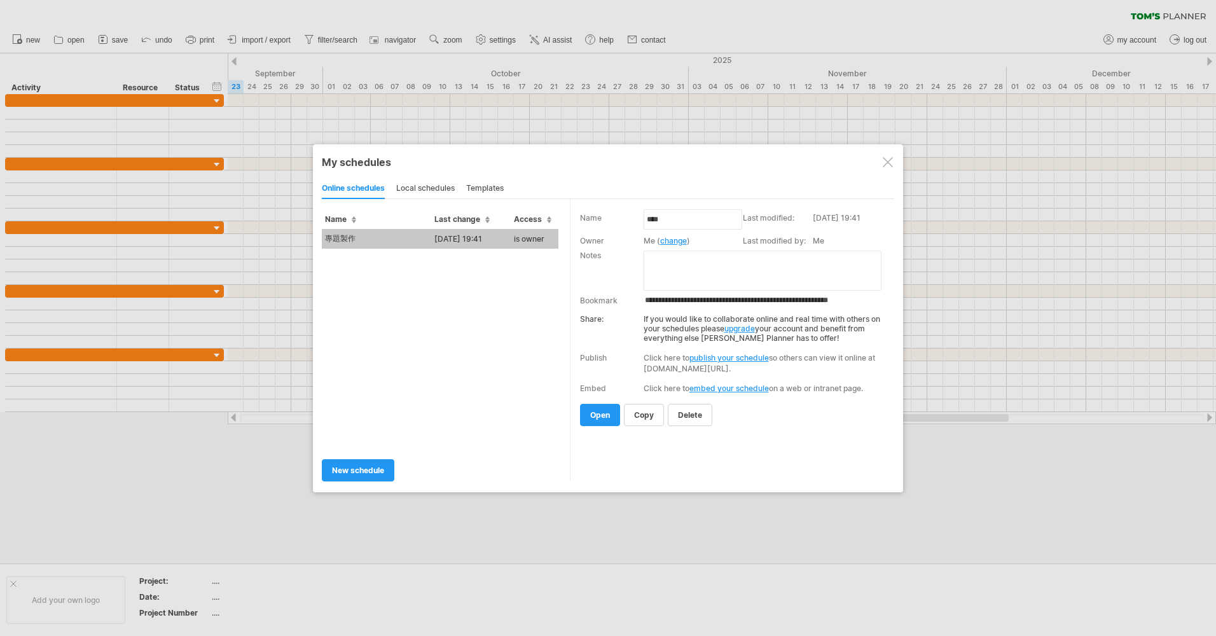
drag, startPoint x: 607, startPoint y: 419, endPoint x: 726, endPoint y: 313, distance: 159.4
click at [605, 418] on span "open" at bounding box center [600, 415] width 20 height 10
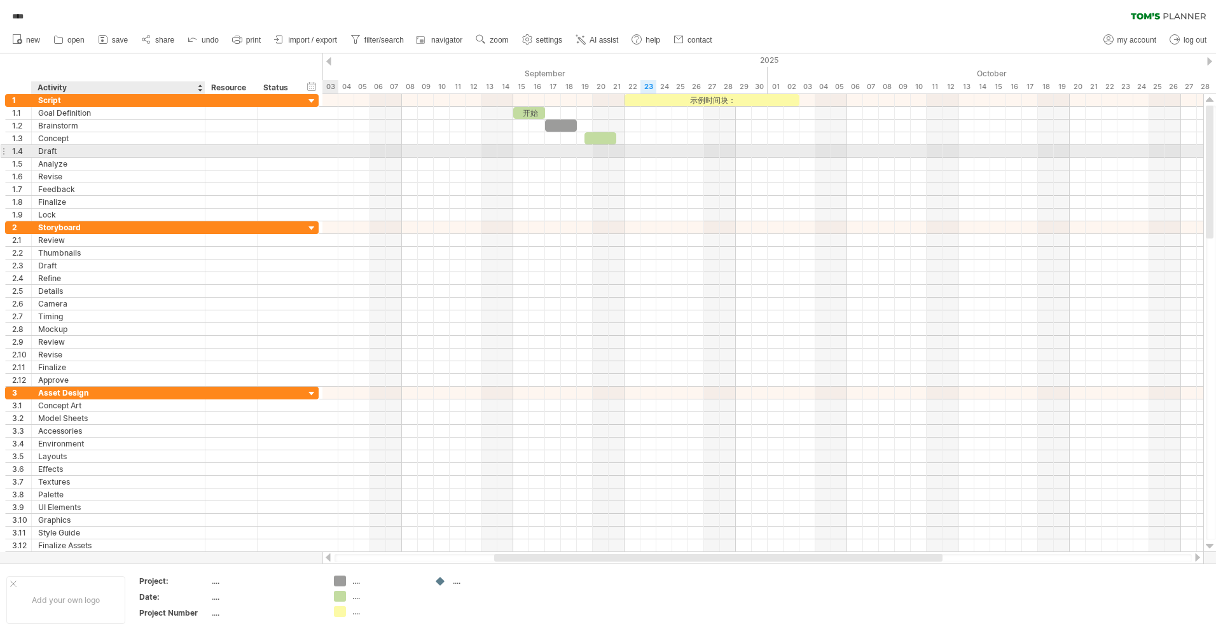
click at [57, 150] on div "Draft" at bounding box center [118, 151] width 160 height 12
click at [0, 0] on input "*****" at bounding box center [0, 0] width 0 height 0
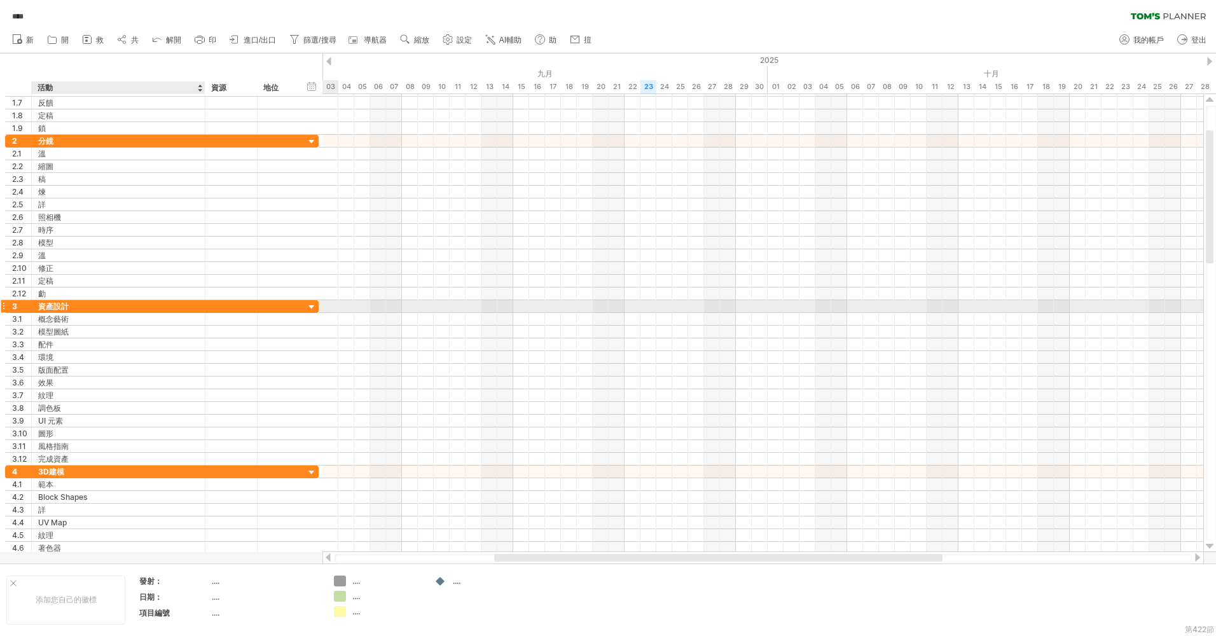
click at [68, 305] on div "資產設計" at bounding box center [118, 306] width 160 height 12
click at [68, 305] on input "**********" at bounding box center [118, 306] width 160 height 12
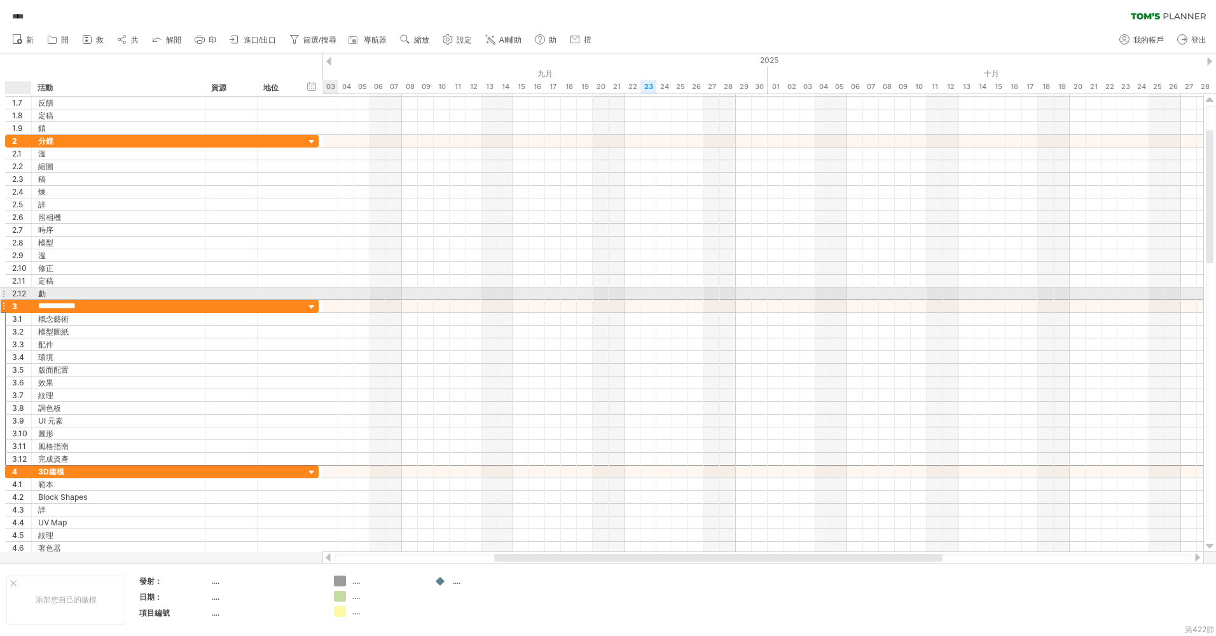
drag, startPoint x: 92, startPoint y: 306, endPoint x: 18, endPoint y: 296, distance: 74.5
click at [18, 296] on div "**********" at bounding box center [162, 319] width 314 height 471
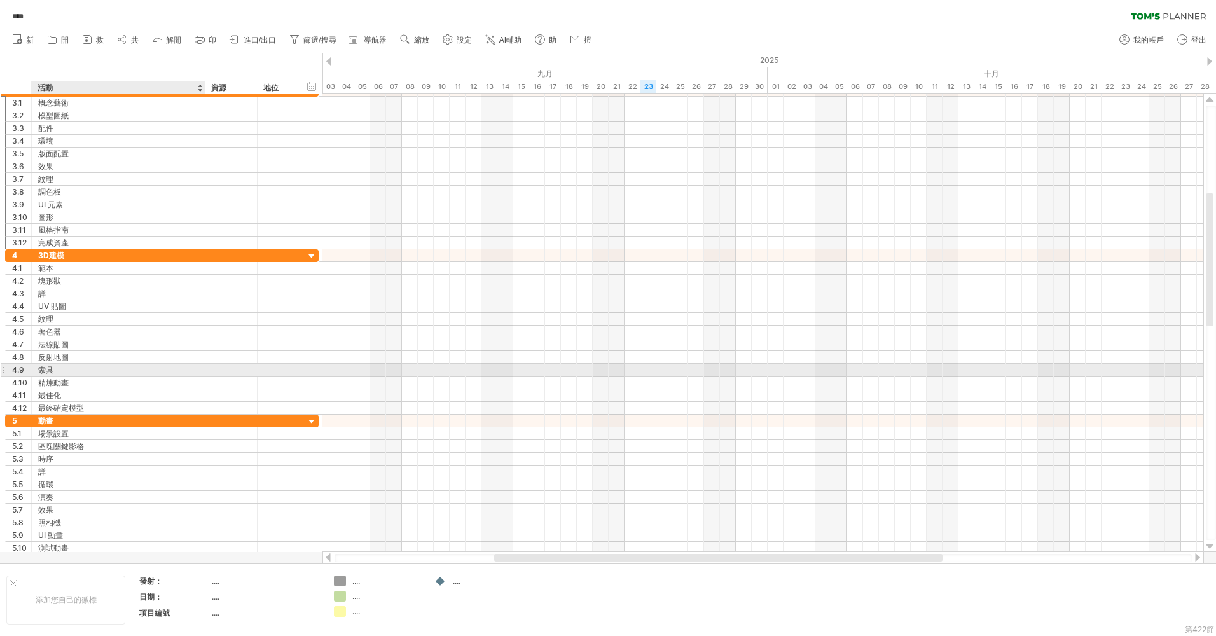
click at [45, 368] on div "索具" at bounding box center [118, 370] width 160 height 12
click at [45, 368] on input "*******" at bounding box center [118, 370] width 160 height 12
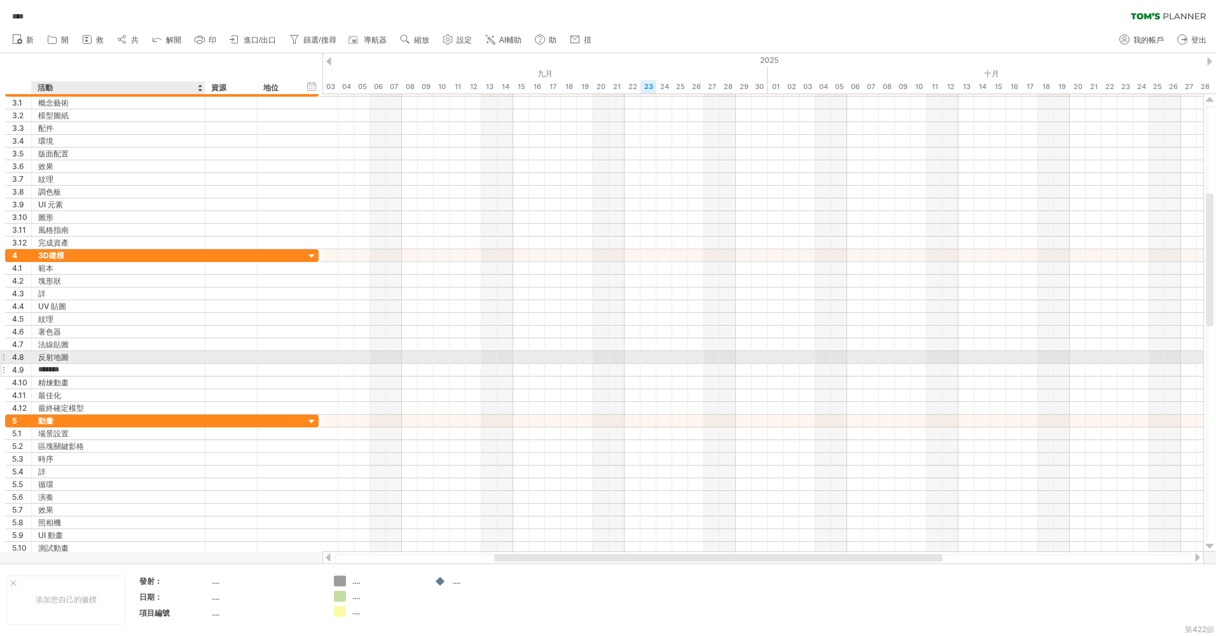
click at [102, 362] on div "**********" at bounding box center [161, 357] width 313 height 13
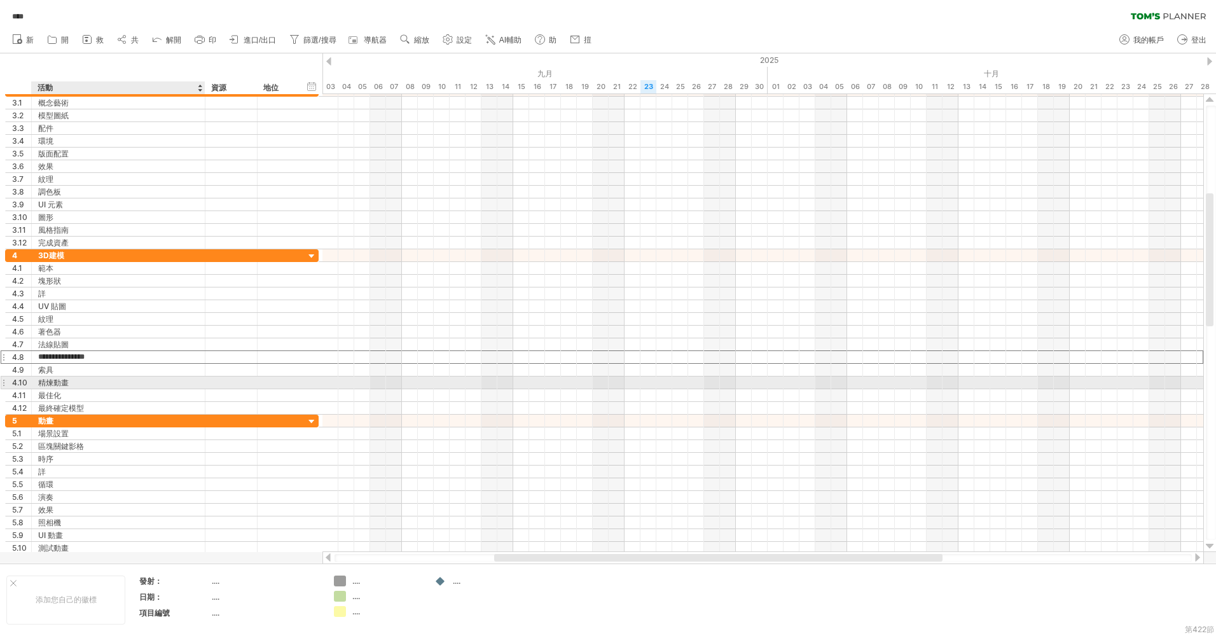
click at [104, 387] on div "精煉動畫" at bounding box center [118, 382] width 160 height 12
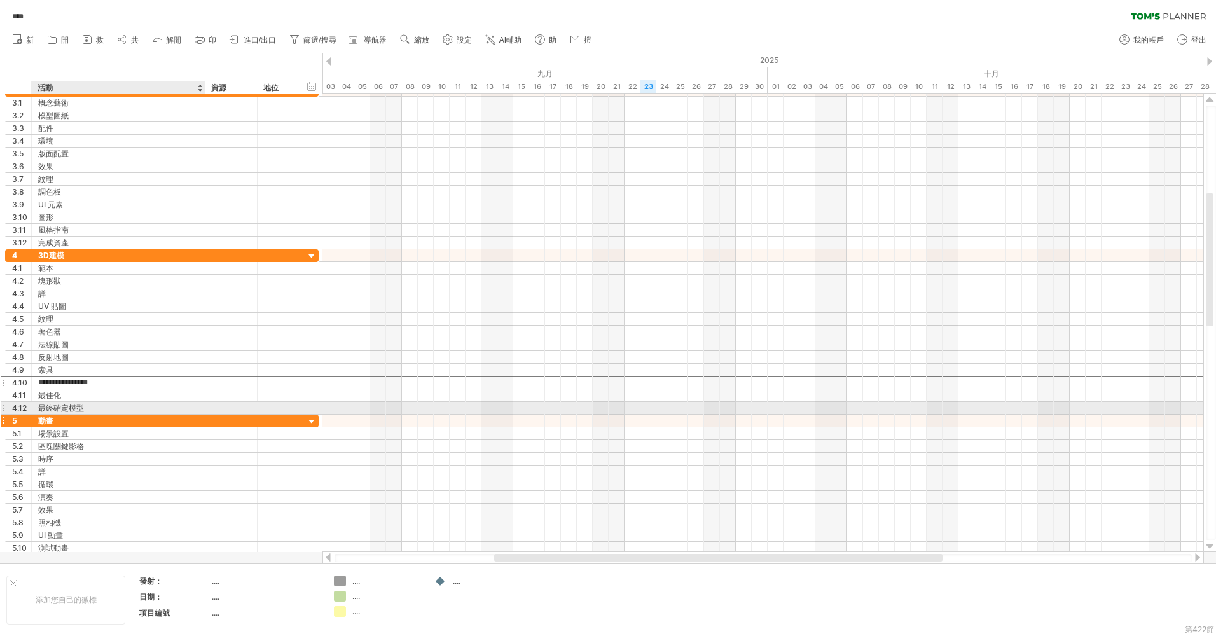
click at [123, 423] on div "動畫" at bounding box center [118, 421] width 160 height 12
click at [171, 362] on div "反射地圖" at bounding box center [118, 357] width 160 height 12
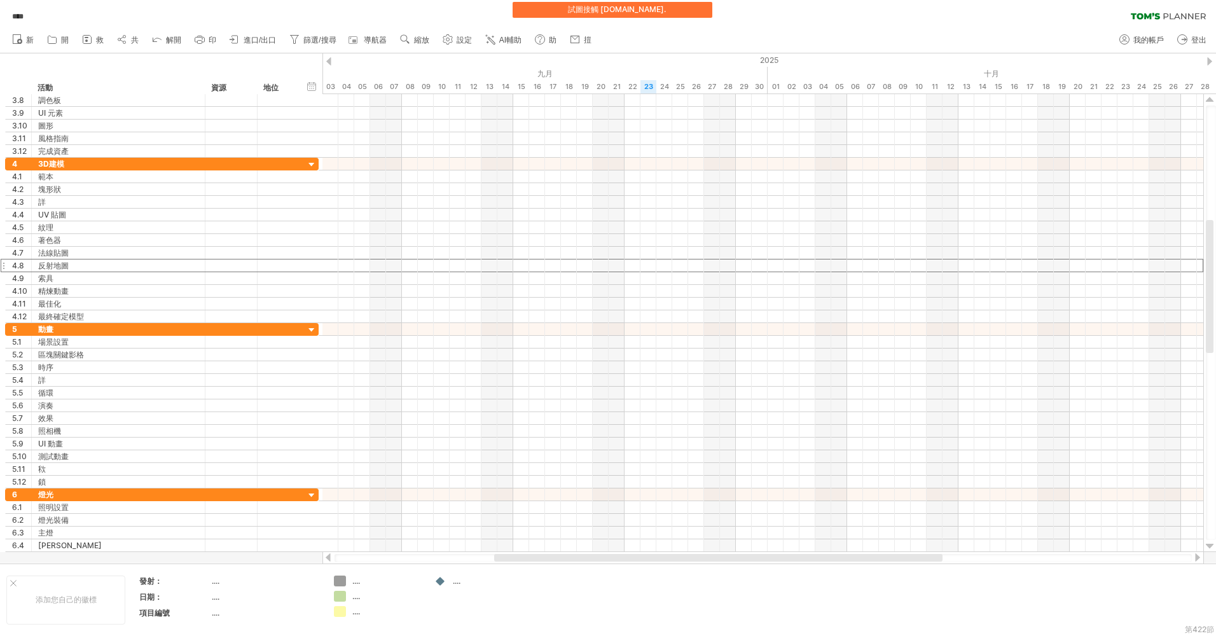
click at [599, 11] on font "試圖接觸 plan.tomsplanner.com" at bounding box center [616, 9] width 96 height 10
